Goal: Task Accomplishment & Management: Manage account settings

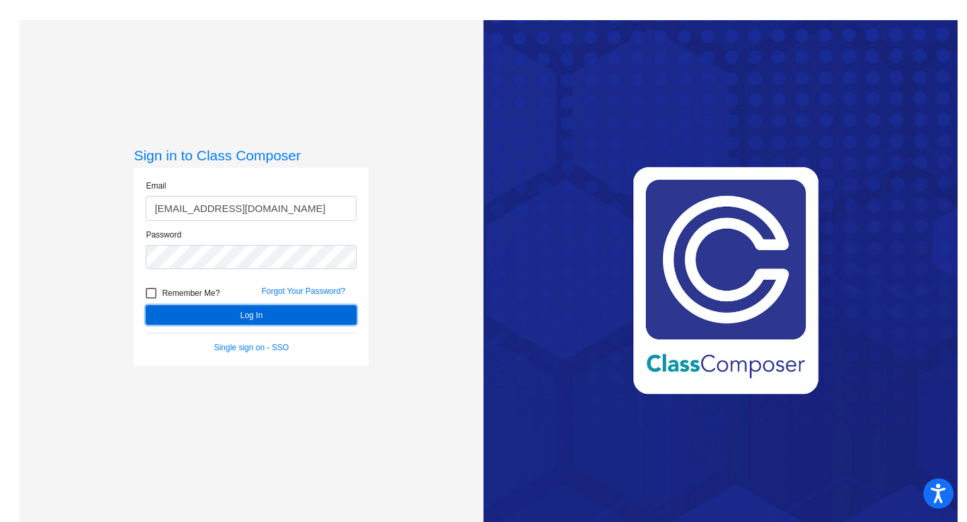
click at [230, 317] on button "Log In" at bounding box center [251, 314] width 211 height 19
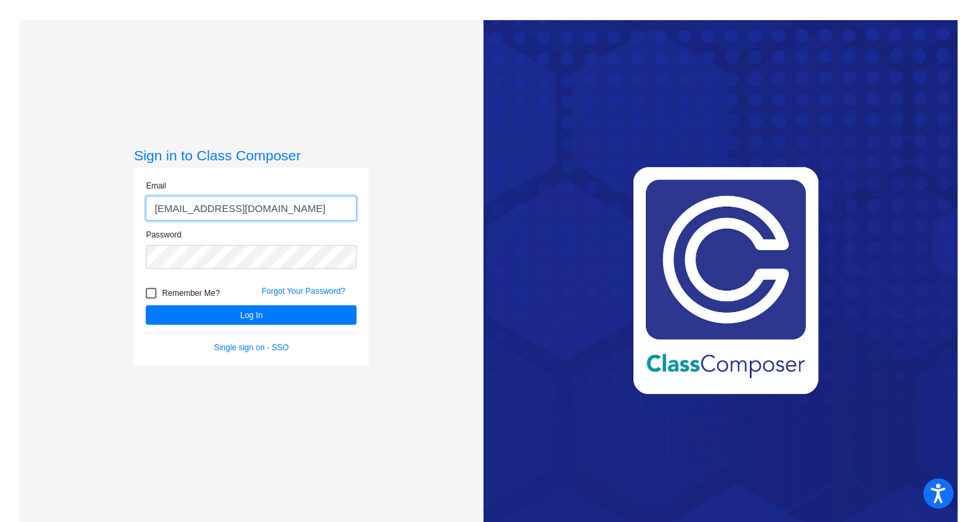
click at [214, 206] on input "tyrehorsey59@gmail.com" at bounding box center [251, 208] width 211 height 25
type input "[EMAIL_ADDRESS][DOMAIN_NAME]"
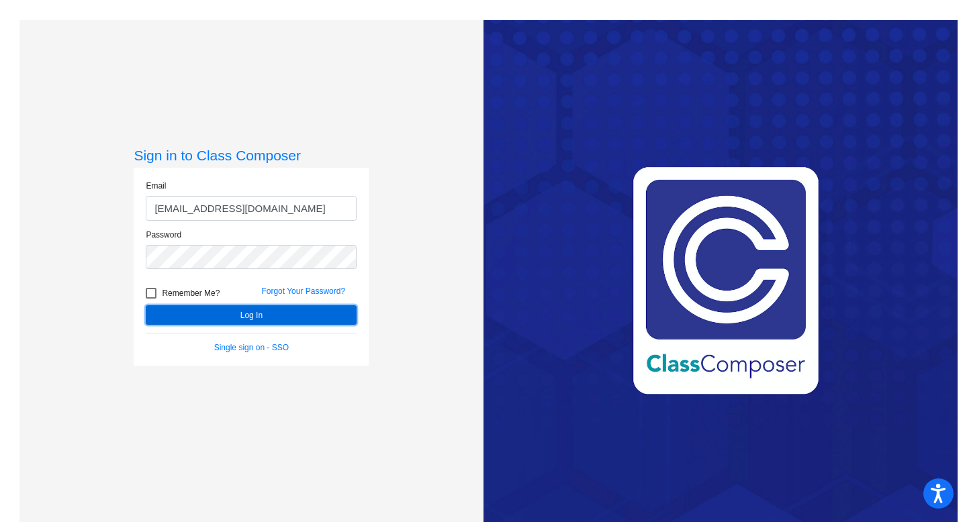
click at [226, 315] on button "Log In" at bounding box center [251, 314] width 211 height 19
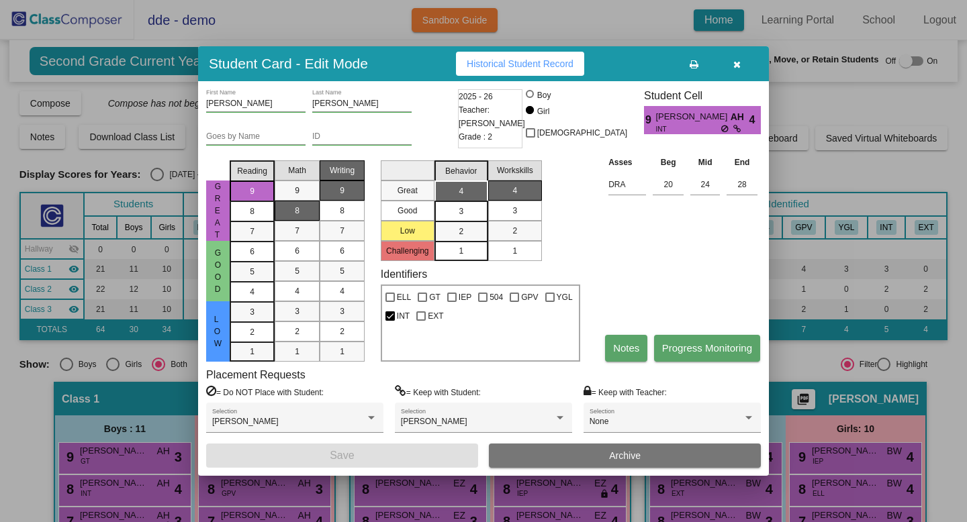
scroll to position [38, 0]
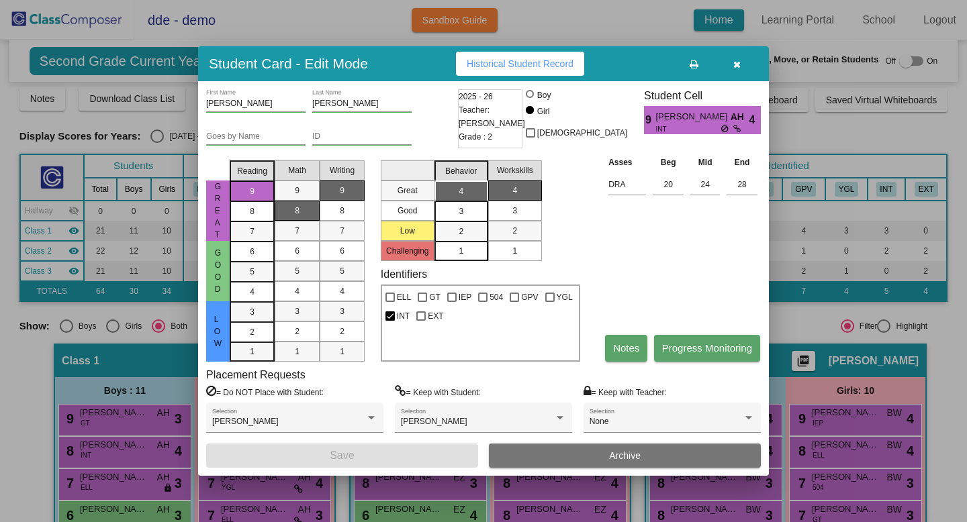
click at [752, 62] on button "button" at bounding box center [736, 64] width 43 height 24
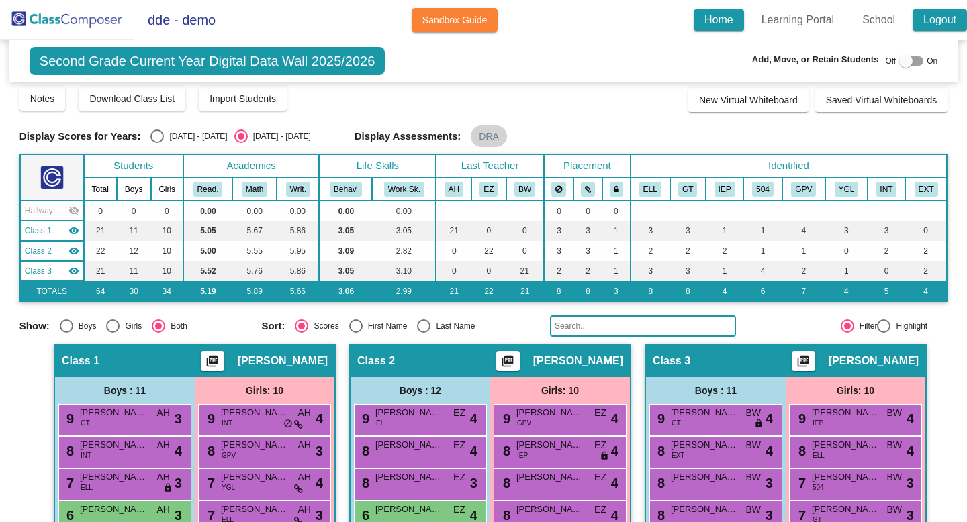
click at [927, 26] on link "Logout" at bounding box center [939, 19] width 54 height 21
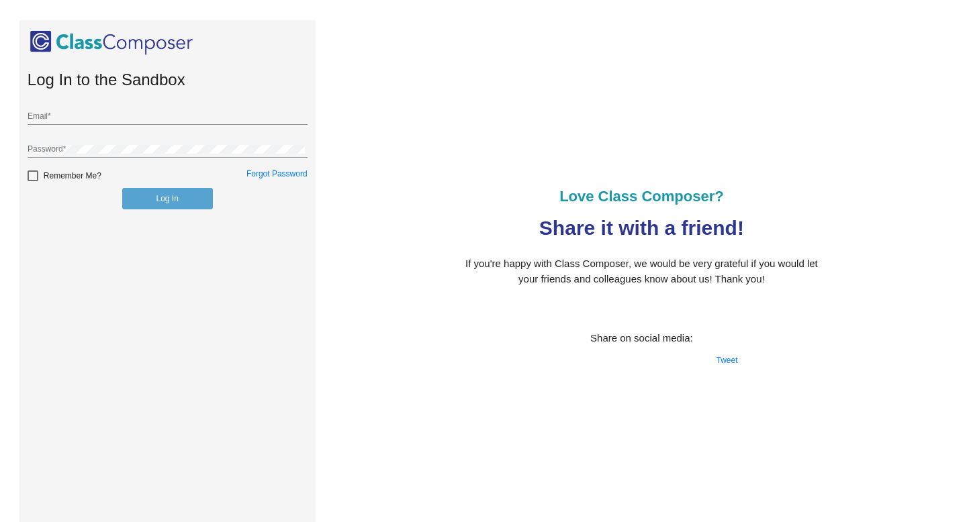
type input "[EMAIL_ADDRESS][DOMAIN_NAME]"
click at [179, 189] on button "Log In" at bounding box center [167, 198] width 91 height 21
